Goal: Information Seeking & Learning: Learn about a topic

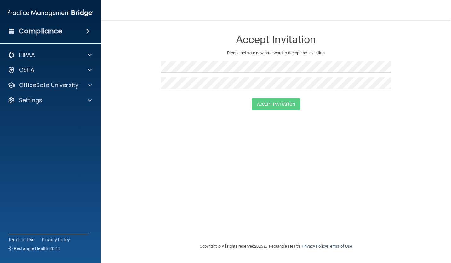
click at [82, 32] on div "Compliance" at bounding box center [50, 31] width 101 height 14
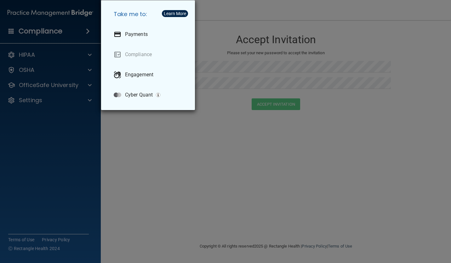
click at [58, 55] on div "Take me to: Payments Compliance Engagement Cyber Quant" at bounding box center [225, 131] width 451 height 263
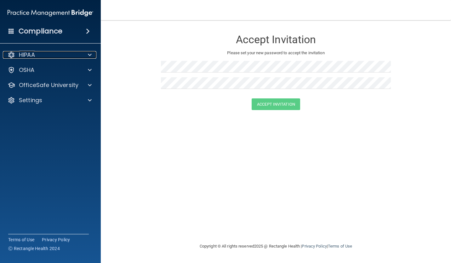
click at [86, 56] on div at bounding box center [89, 55] width 16 height 8
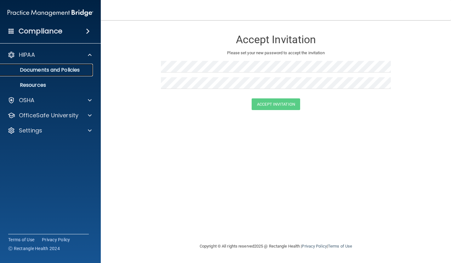
click at [60, 69] on p "Documents and Policies" at bounding box center [47, 70] width 86 height 6
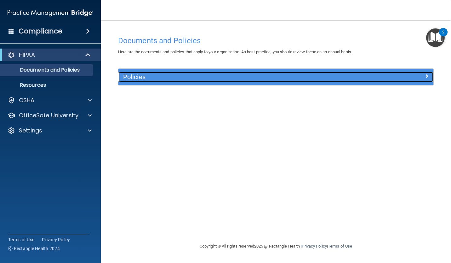
click at [236, 79] on h5 "Policies" at bounding box center [236, 76] width 227 height 7
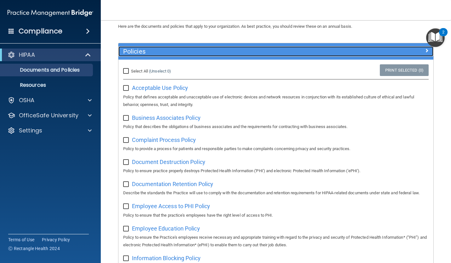
scroll to position [26, 0]
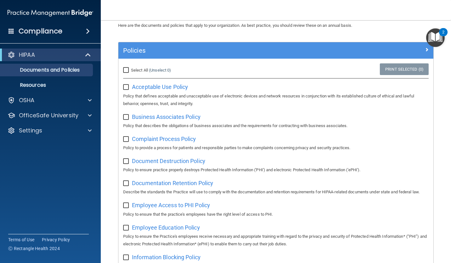
click at [158, 88] on span "Acceptable Use Policy" at bounding box center [160, 86] width 56 height 7
click at [125, 85] on input "checkbox" at bounding box center [126, 87] width 7 height 5
checkbox input "true"
click at [145, 113] on div "Business Associates Policy Policy that describes the obligations of business as…" at bounding box center [276, 121] width 306 height 18
click at [146, 115] on span "Business Associates Policy" at bounding box center [166, 116] width 69 height 7
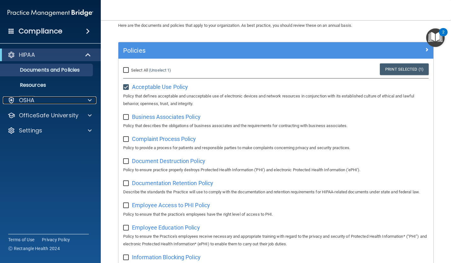
click at [66, 98] on div "OSHA" at bounding box center [42, 100] width 78 height 8
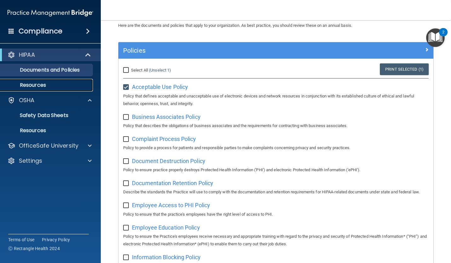
click at [40, 80] on link "Resources" at bounding box center [43, 85] width 99 height 13
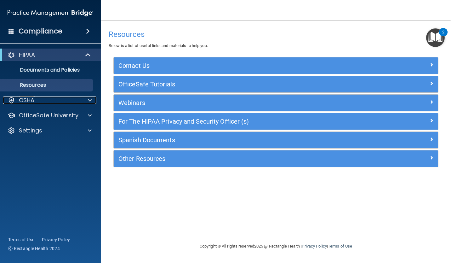
click at [68, 99] on div "OSHA" at bounding box center [42, 100] width 78 height 8
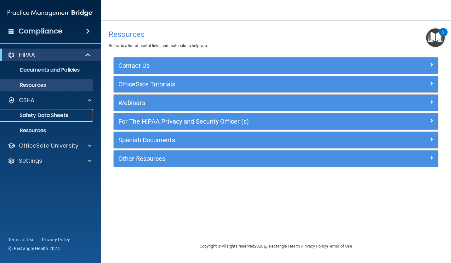
click at [64, 116] on p "Safety Data Sheets" at bounding box center [47, 115] width 86 height 6
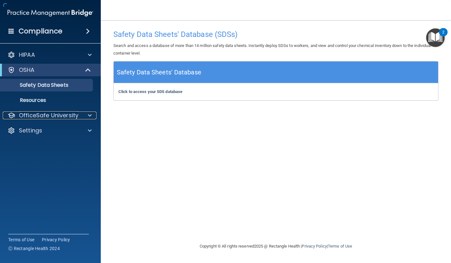
click at [64, 119] on p "OfficeSafe University" at bounding box center [49, 116] width 60 height 8
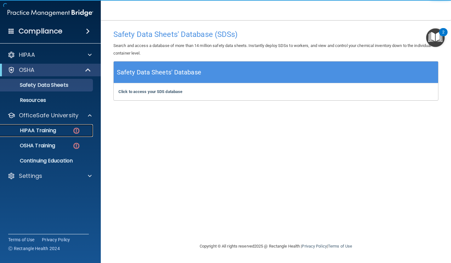
click at [62, 129] on div "HIPAA Training" at bounding box center [47, 130] width 86 height 6
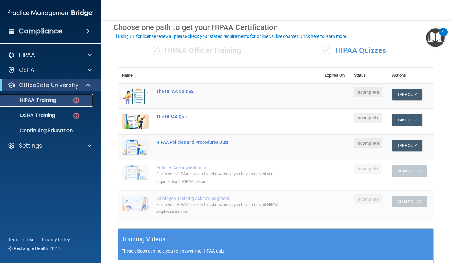
scroll to position [28, 0]
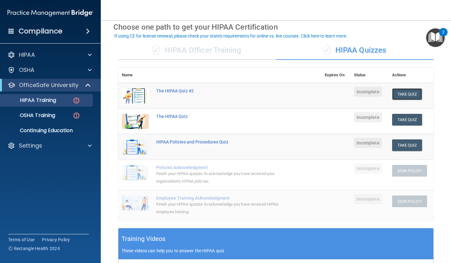
click at [402, 95] on button "Take Quiz" at bounding box center [407, 94] width 30 height 12
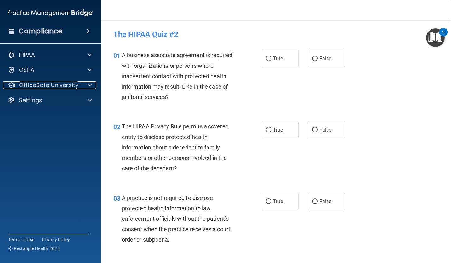
click at [69, 88] on p "OfficeSafe University" at bounding box center [49, 85] width 60 height 8
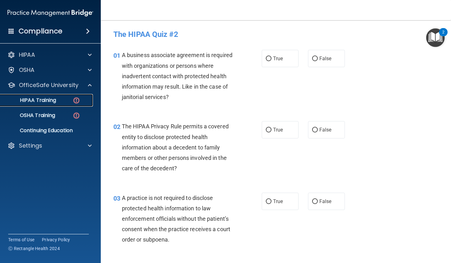
click at [60, 99] on div "HIPAA Training" at bounding box center [47, 100] width 86 height 6
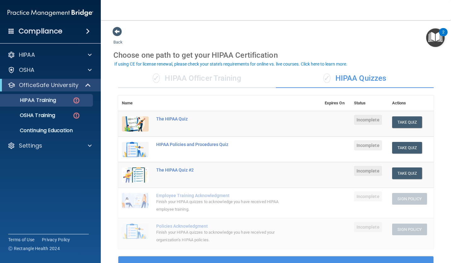
click at [182, 80] on div "✓ HIPAA Officer Training" at bounding box center [197, 78] width 158 height 19
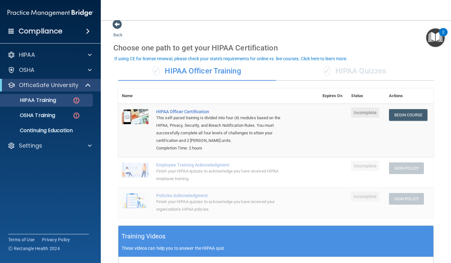
scroll to position [10, 0]
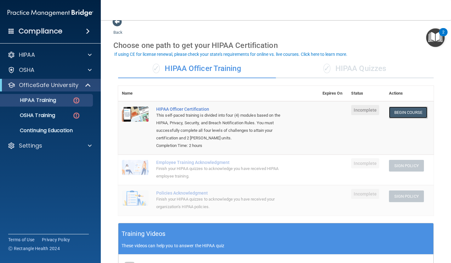
click at [401, 112] on link "Begin Course" at bounding box center [408, 112] width 38 height 12
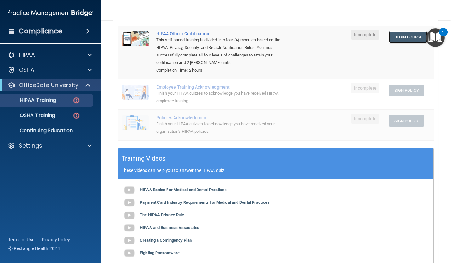
scroll to position [85, 0]
click at [129, 202] on img at bounding box center [129, 202] width 13 height 13
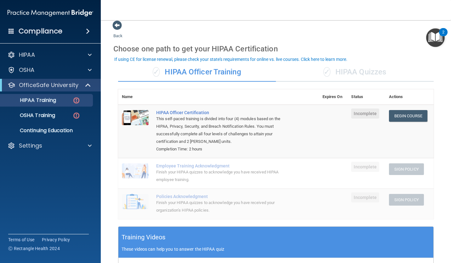
scroll to position [0, 0]
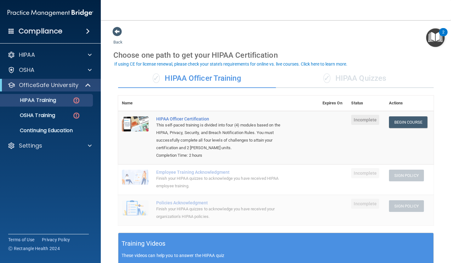
click at [344, 72] on div "✓ HIPAA Quizzes" at bounding box center [355, 78] width 158 height 19
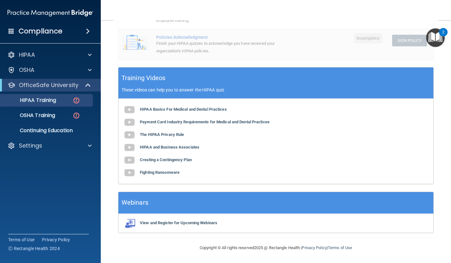
scroll to position [189, 0]
click at [134, 135] on img at bounding box center [129, 135] width 13 height 13
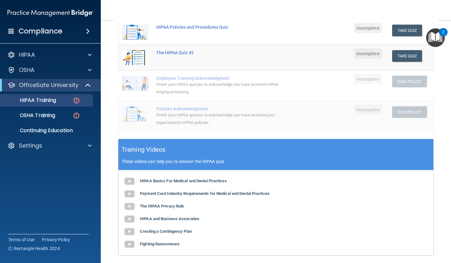
scroll to position [115, 0]
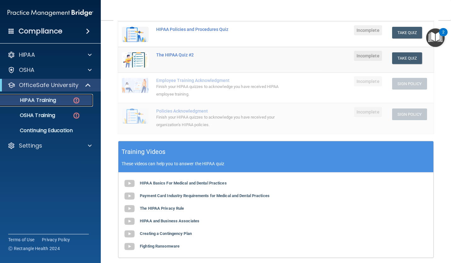
click at [82, 100] on div "HIPAA Training" at bounding box center [47, 100] width 86 height 6
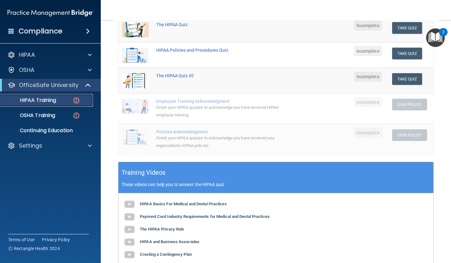
scroll to position [93, 0]
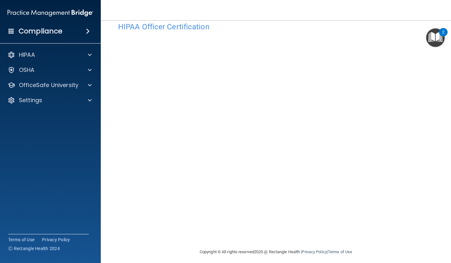
scroll to position [18, 0]
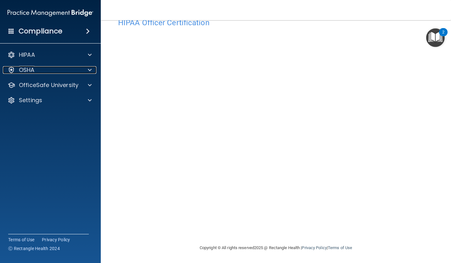
click at [89, 71] on span at bounding box center [90, 70] width 4 height 8
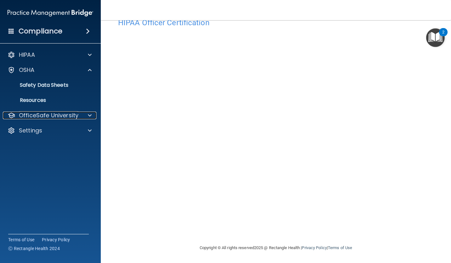
click at [73, 114] on p "OfficeSafe University" at bounding box center [49, 116] width 60 height 8
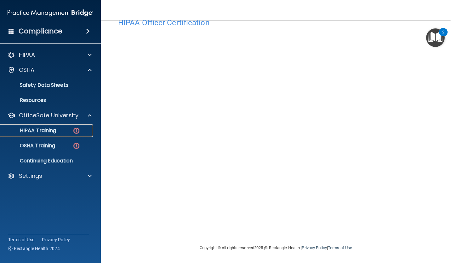
click at [60, 127] on link "HIPAA Training" at bounding box center [43, 130] width 99 height 13
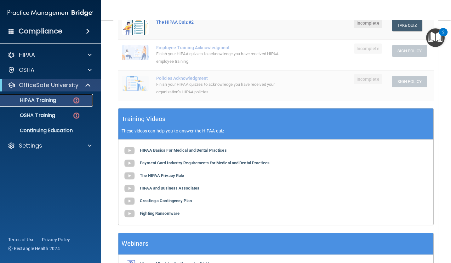
scroll to position [149, 0]
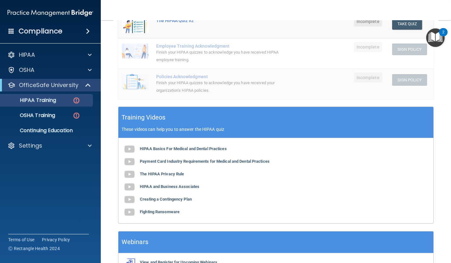
click at [132, 147] on img at bounding box center [129, 149] width 13 height 13
